Goal: Find specific page/section: Find specific page/section

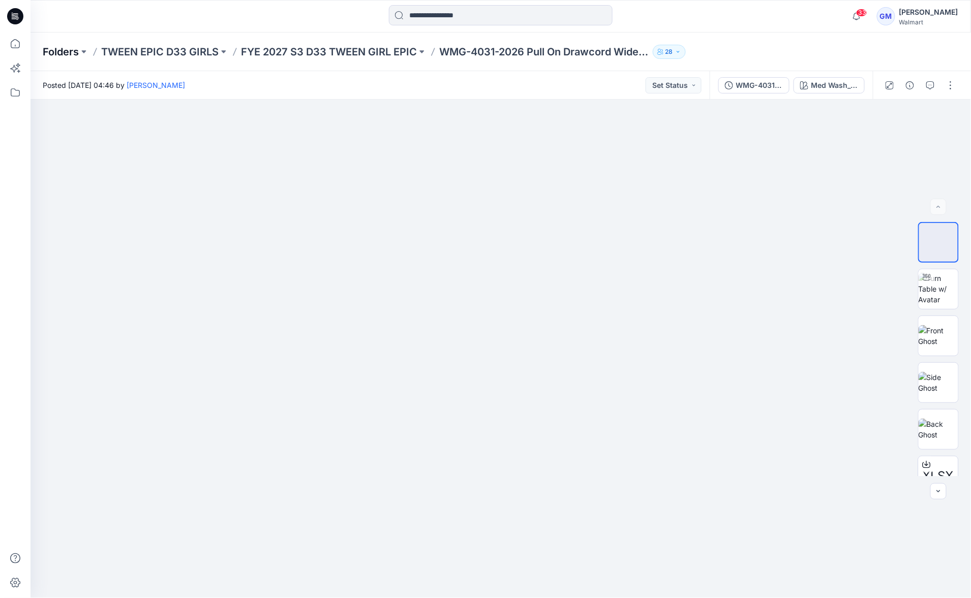
click at [65, 54] on p "Folders" at bounding box center [61, 52] width 36 height 14
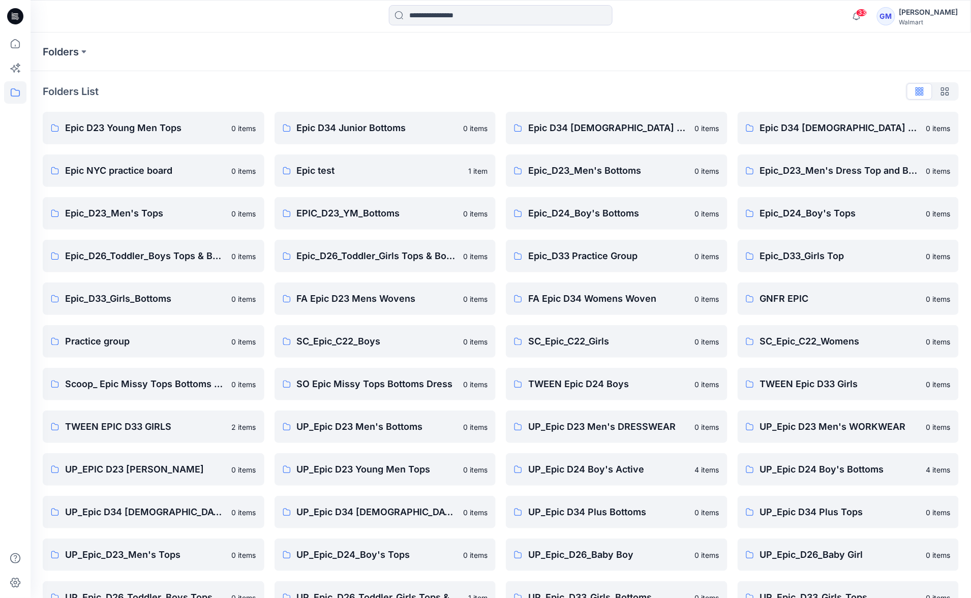
scroll to position [70, 0]
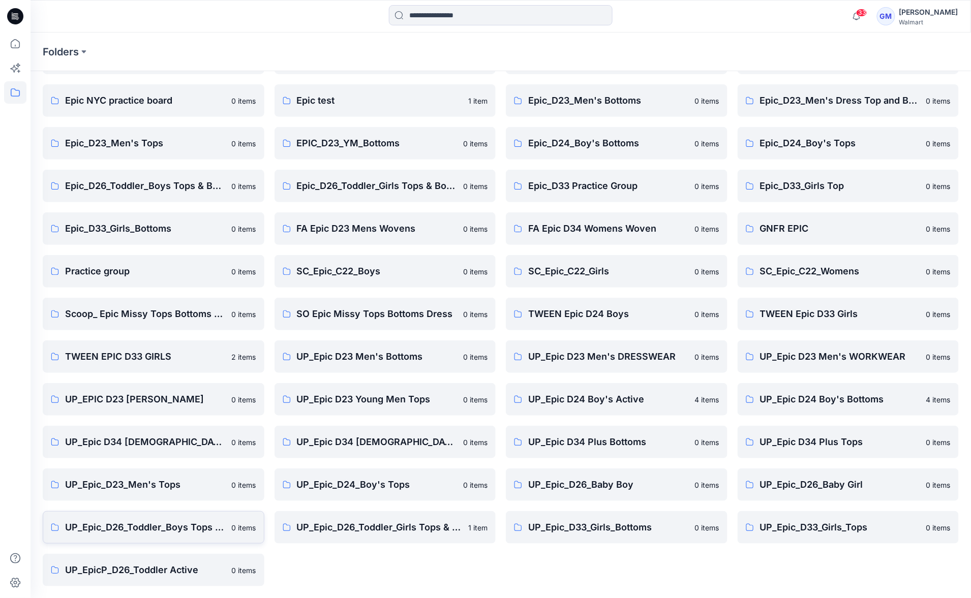
click at [145, 523] on p "UP_Epic_D26_Toddler_Boys Tops & Bottoms" at bounding box center [145, 528] width 161 height 14
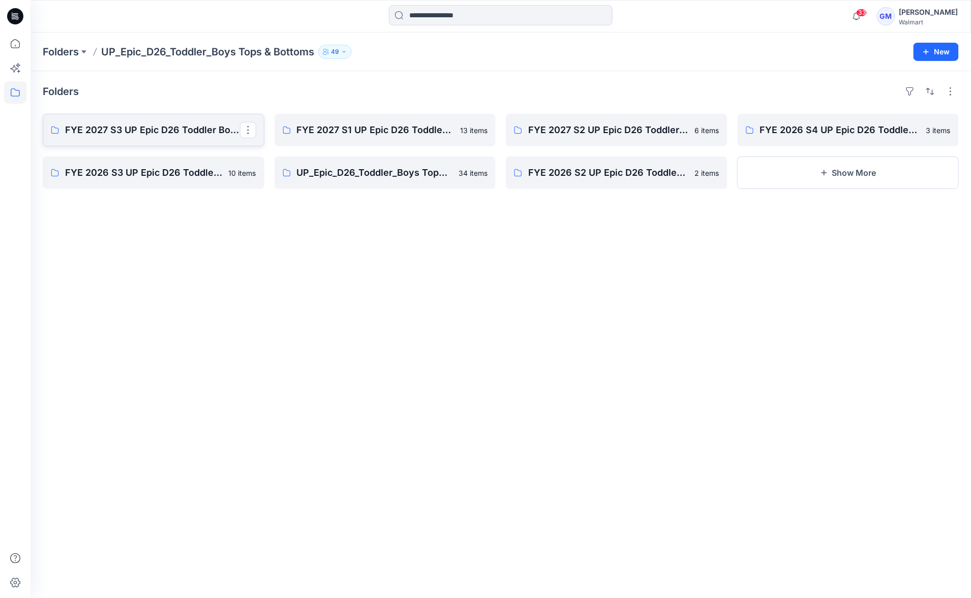
click at [205, 135] on p "FYE 2027 S3 UP Epic D26 Toddler Boy Tops & Bottoms" at bounding box center [152, 130] width 175 height 14
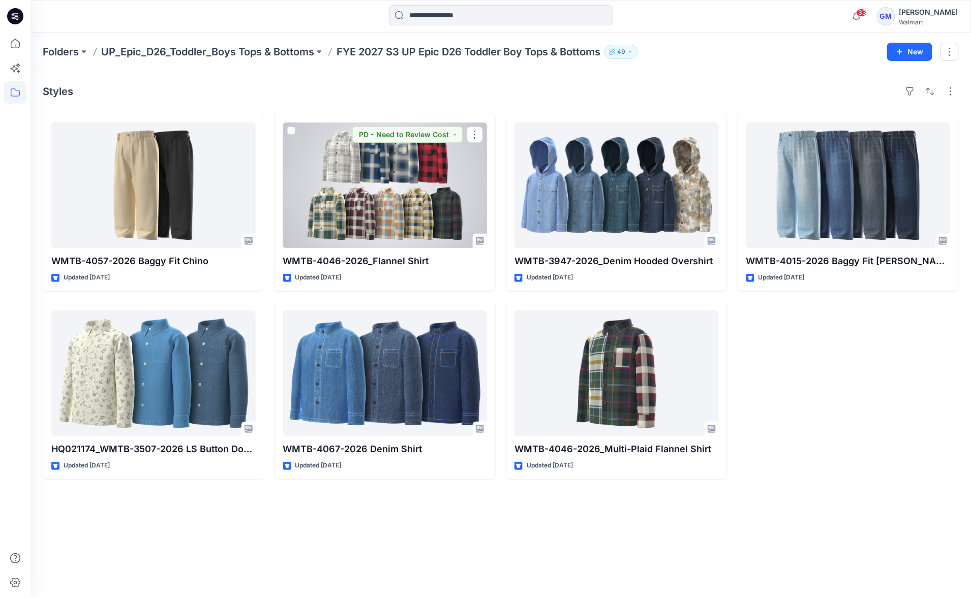
click at [423, 181] on div at bounding box center [385, 186] width 204 height 126
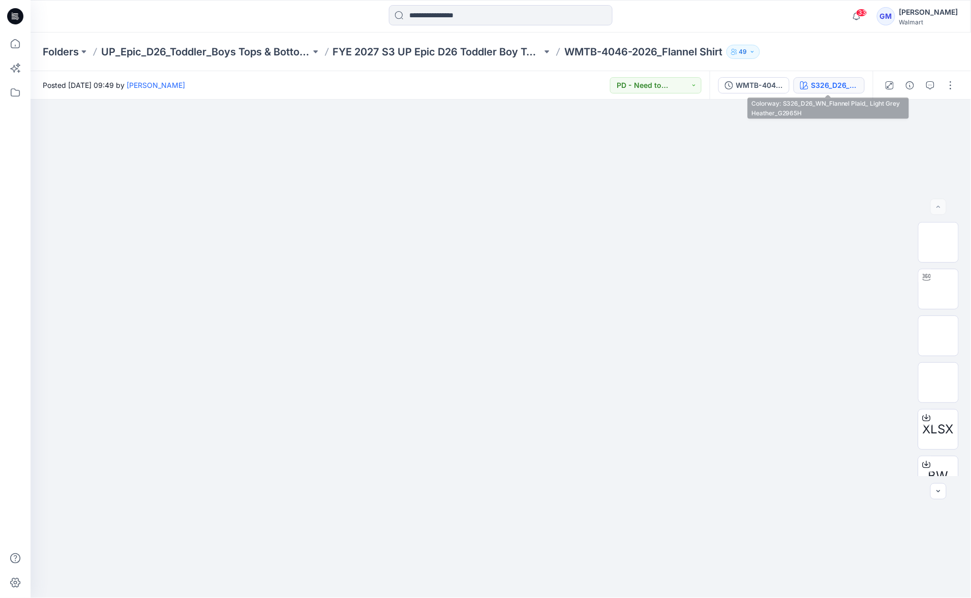
click at [821, 80] on div "S326_D26_WN_Flannel Plaid_ Light Grey Heather_G2965H" at bounding box center [834, 85] width 47 height 11
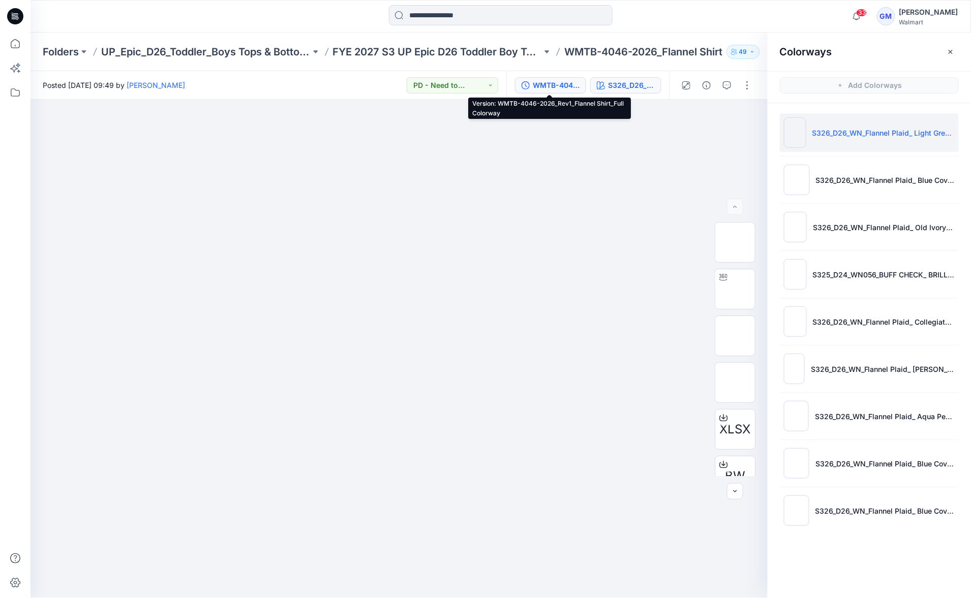
click at [549, 83] on div "WMTB-4046-2026_Rev1_Flannel Shirt_Full Colorway" at bounding box center [556, 85] width 47 height 11
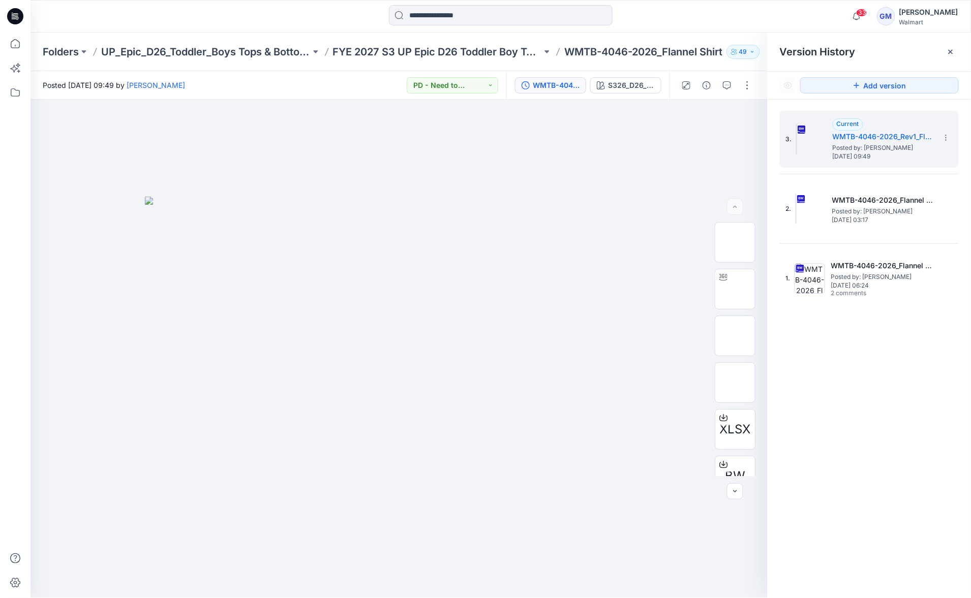
click at [883, 169] on div "3. Current WMTB-4046-2026_Rev1_Flannel Shirt_Full Colorway Posted by: [PERSON_N…" at bounding box center [869, 209] width 179 height 196
click at [847, 144] on span "Posted by: [PERSON_NAME]" at bounding box center [884, 148] width 102 height 10
click at [632, 83] on div "S326_D26_WN_Flannel Plaid_ Light Grey Heather_G2965H" at bounding box center [631, 85] width 47 height 11
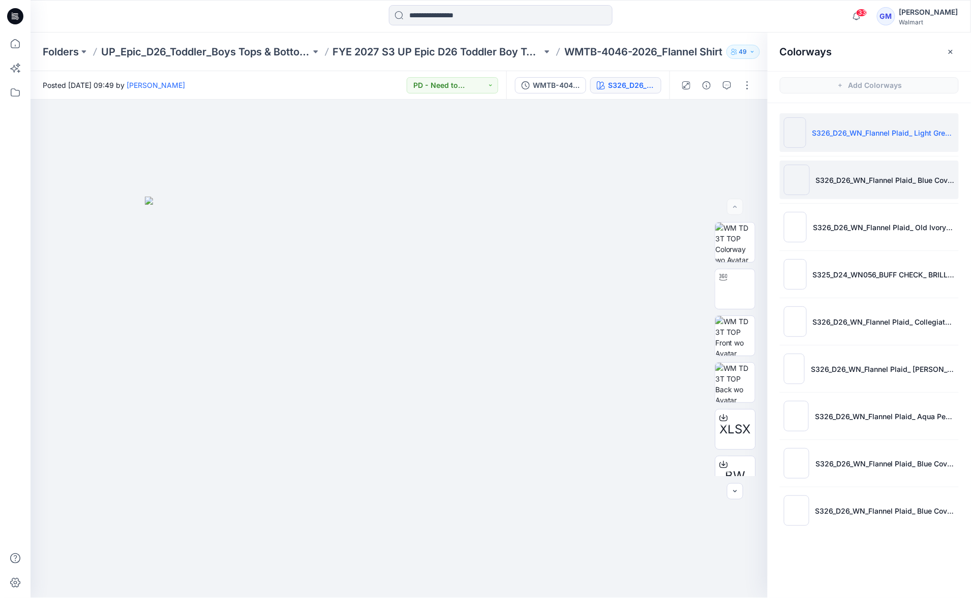
drag, startPoint x: 839, startPoint y: 175, endPoint x: 827, endPoint y: 182, distance: 14.4
click at [840, 175] on p "S326_D26_WN_Flannel Plaid_ Blue Cove_G2969i" at bounding box center [885, 180] width 139 height 11
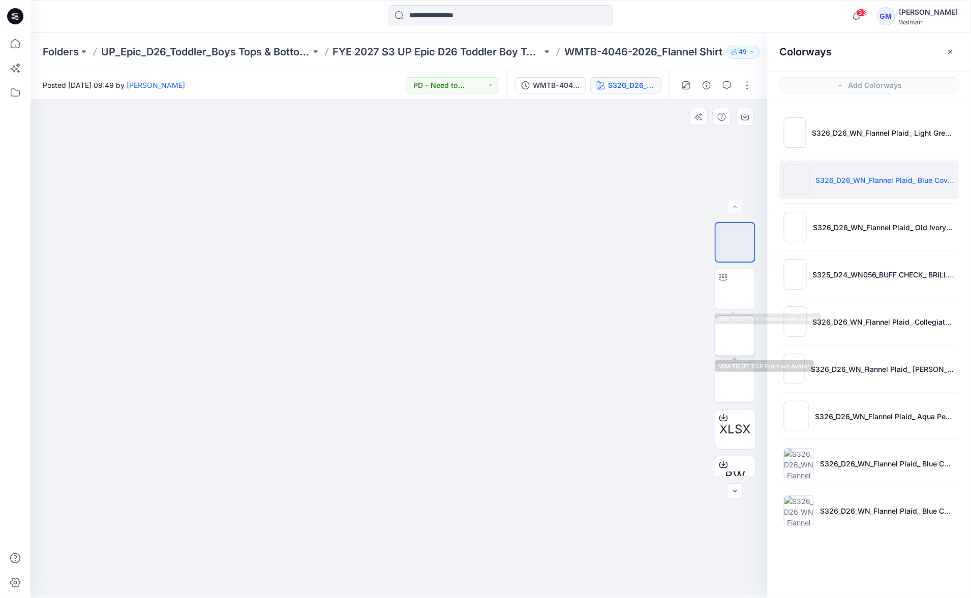
click at [715, 319] on div at bounding box center [735, 336] width 41 height 41
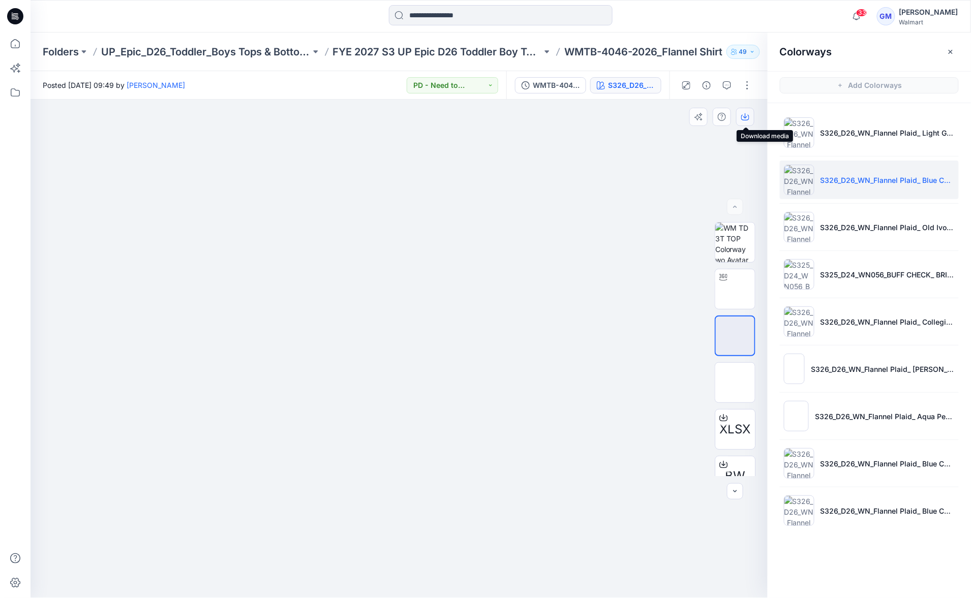
click at [749, 117] on button "button" at bounding box center [745, 117] width 18 height 18
